Goal: Transaction & Acquisition: Purchase product/service

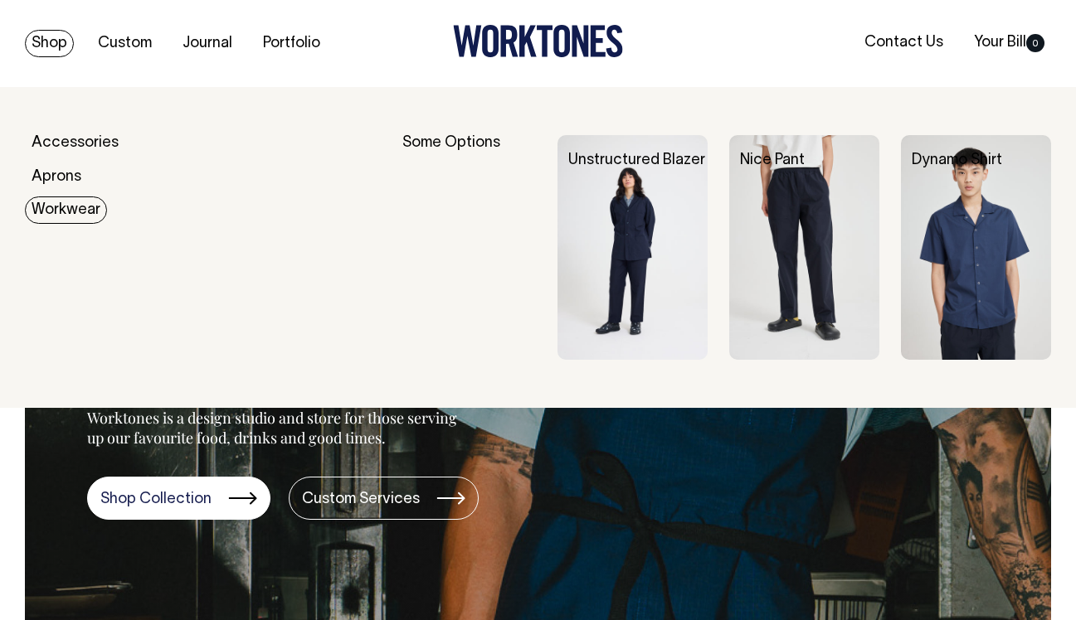
click at [632, 230] on img at bounding box center [632, 248] width 150 height 226
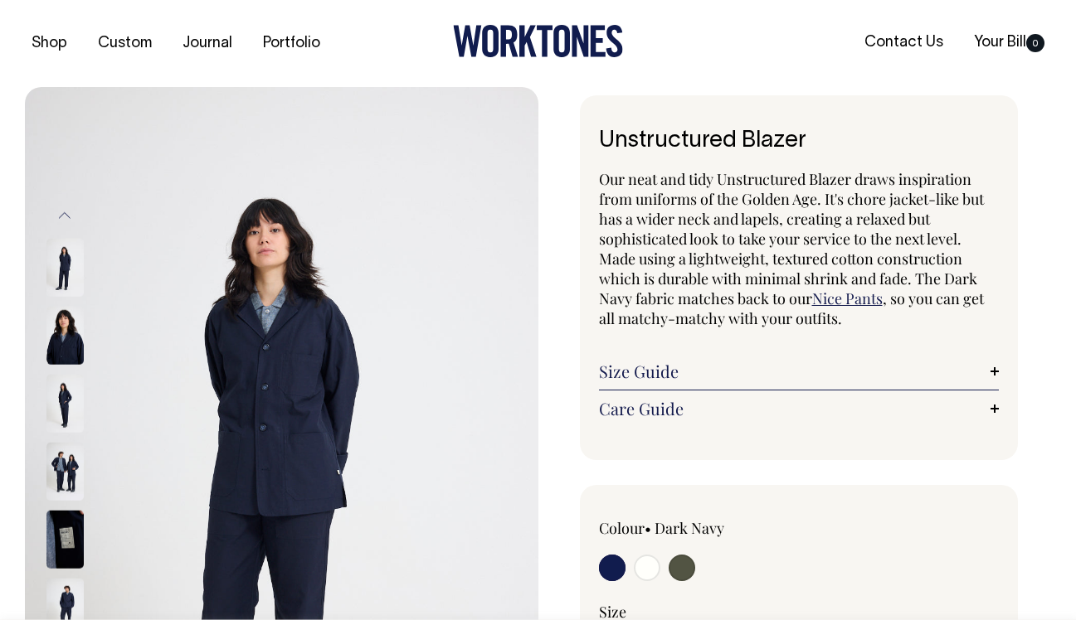
click at [56, 396] on img at bounding box center [64, 404] width 37 height 58
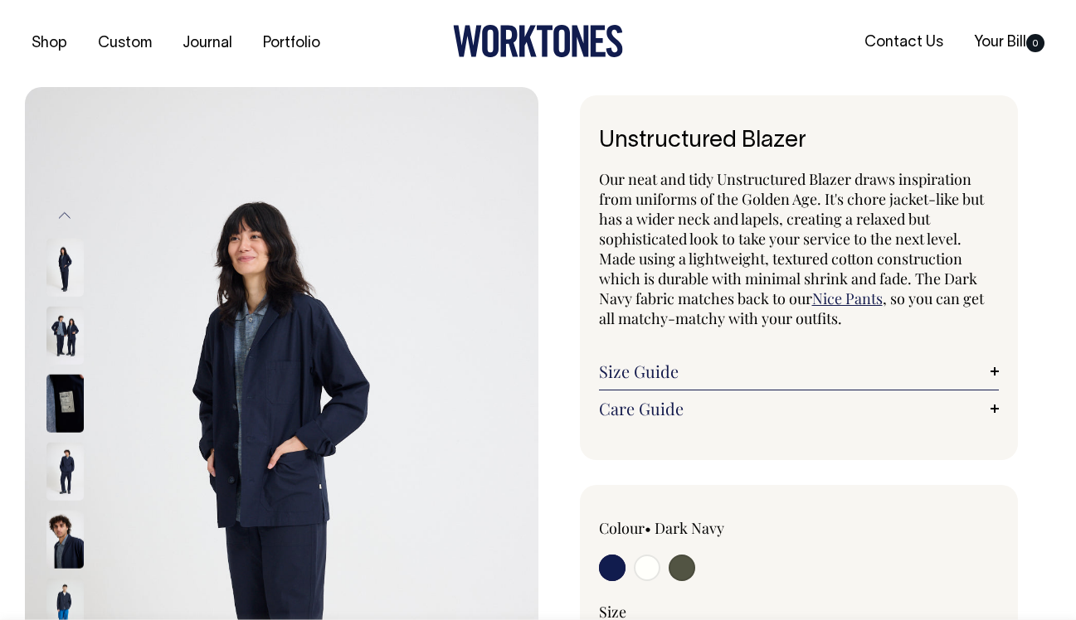
click at [66, 342] on img at bounding box center [64, 336] width 37 height 58
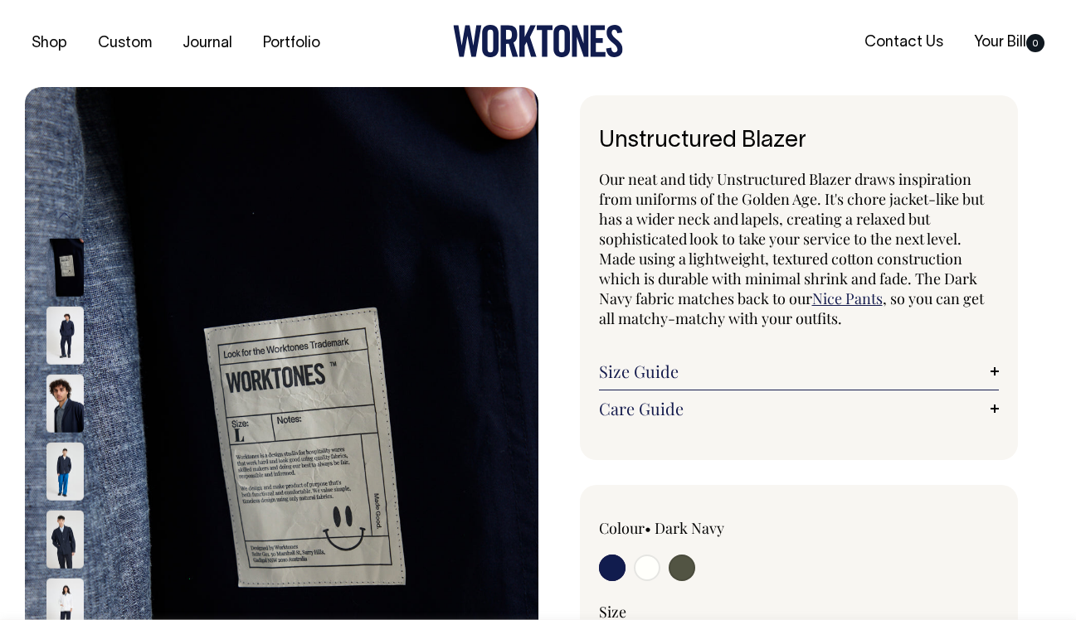
click at [68, 403] on img at bounding box center [64, 404] width 37 height 58
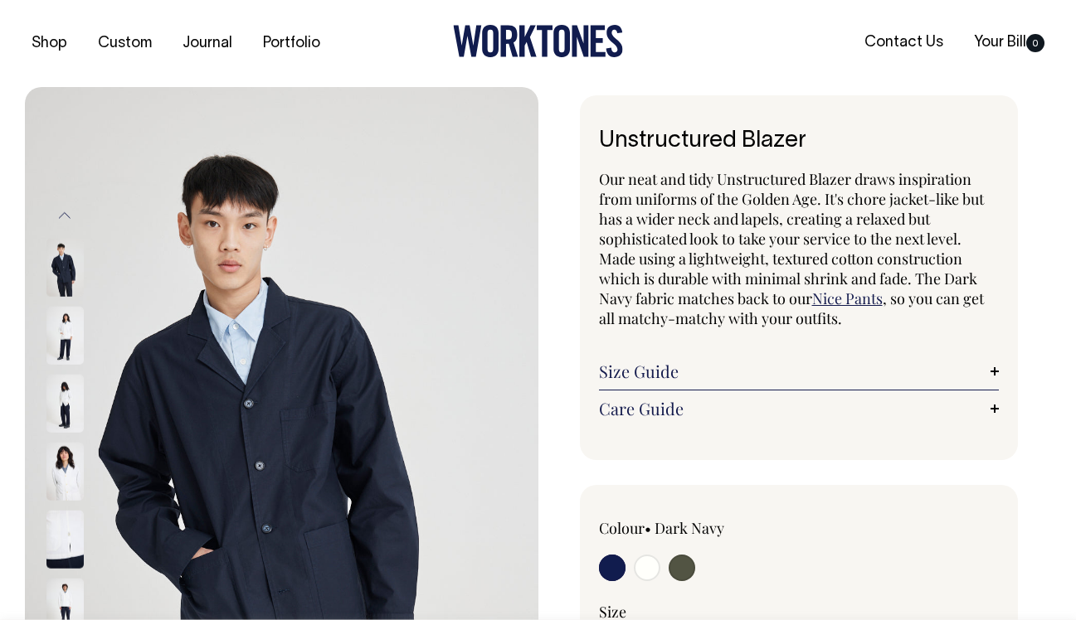
click at [715, 403] on link "Care Guide" at bounding box center [799, 409] width 401 height 20
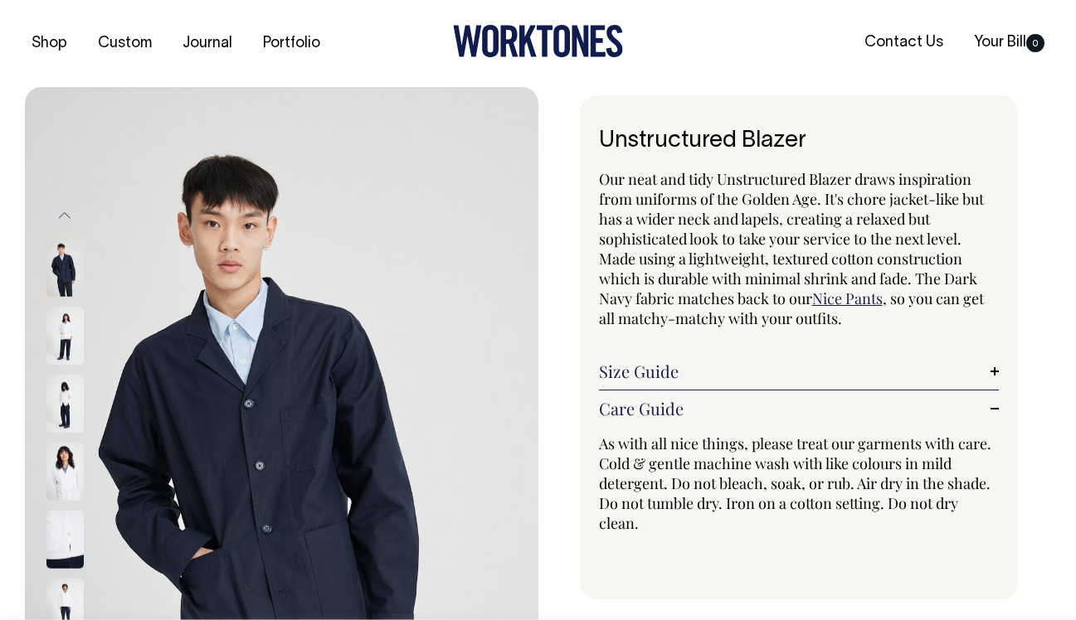
click at [698, 375] on link "Size Guide" at bounding box center [799, 372] width 401 height 20
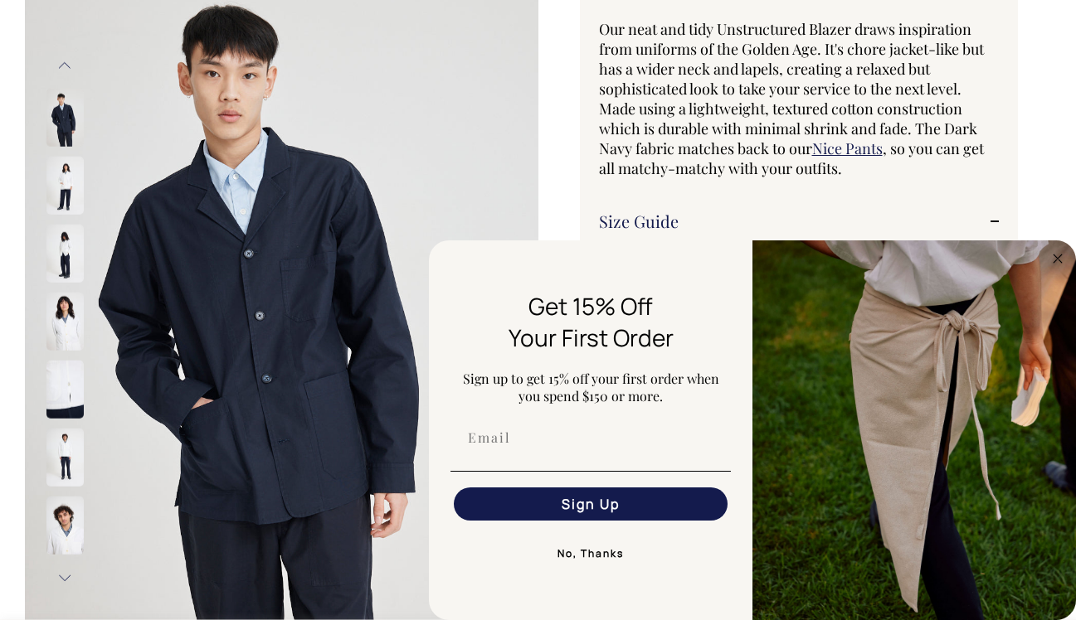
scroll to position [151, 0]
